Goal: Find specific page/section: Find specific page/section

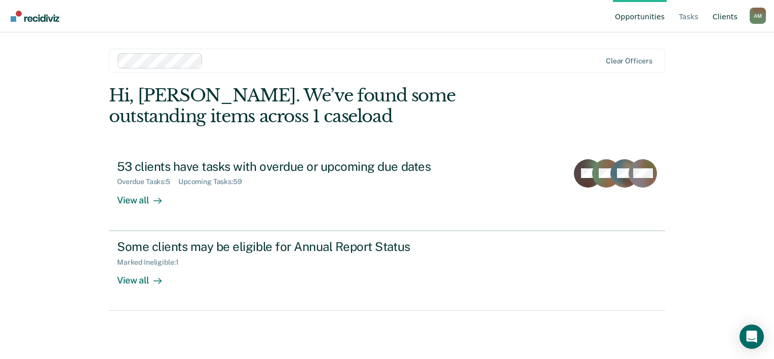
click at [732, 8] on link "Client s" at bounding box center [725, 16] width 29 height 32
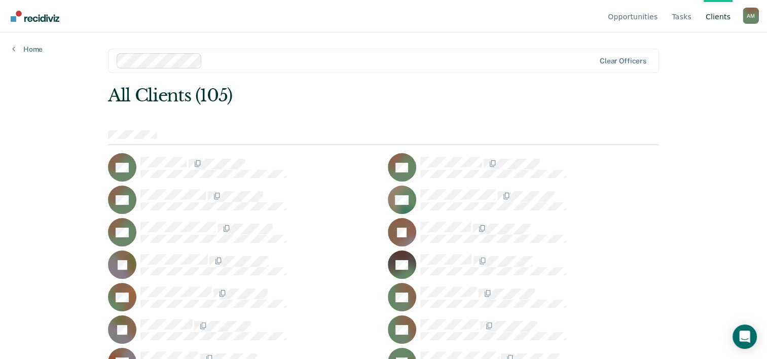
click at [331, 97] on div "All Clients (105)" at bounding box center [328, 95] width 440 height 21
